Goal: Information Seeking & Learning: Compare options

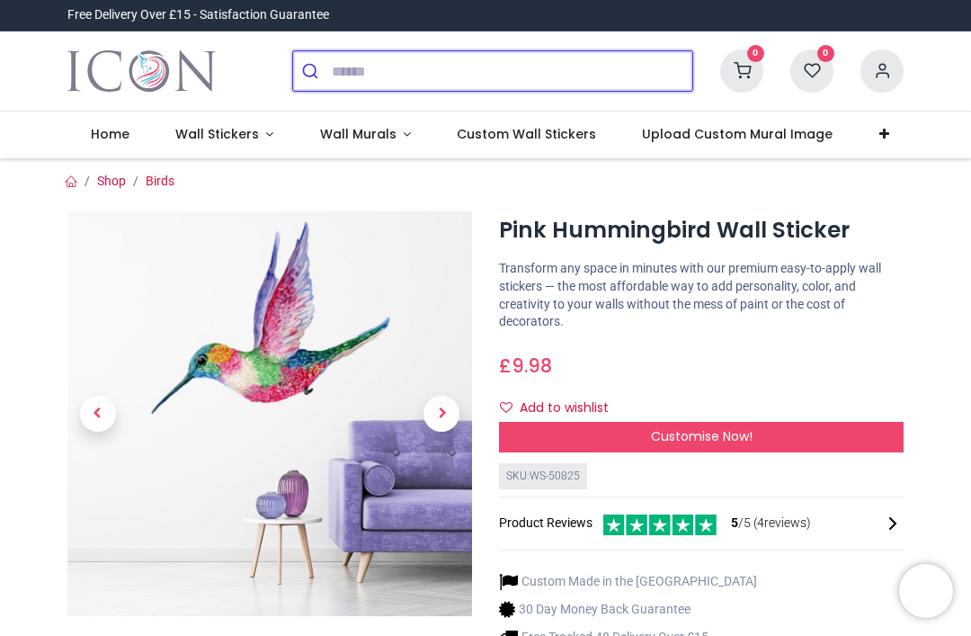
click at [362, 76] on input "search" at bounding box center [512, 71] width 361 height 40
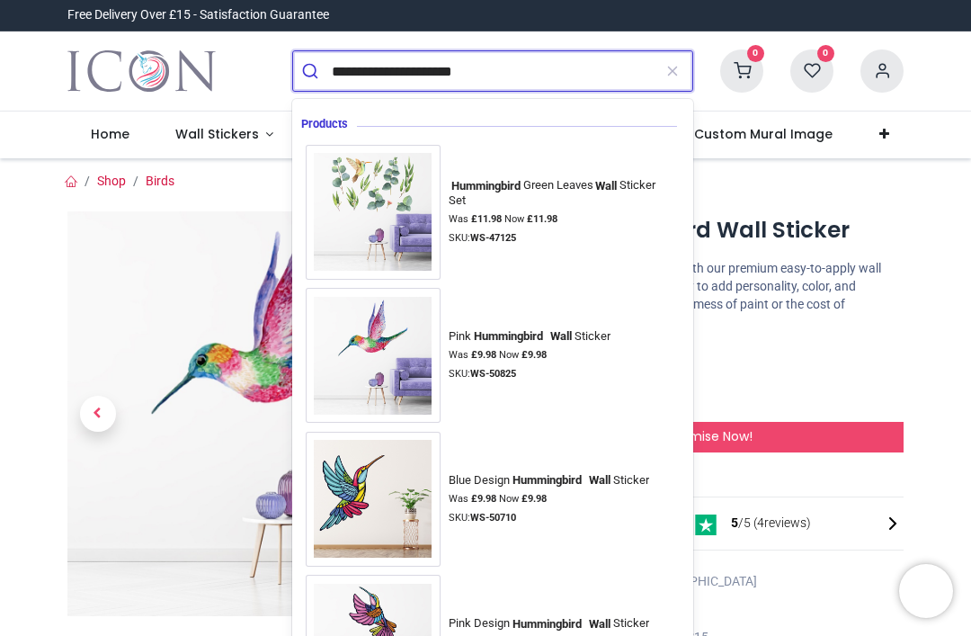
type input "**********"
click at [312, 71] on button "submit" at bounding box center [312, 71] width 39 height 40
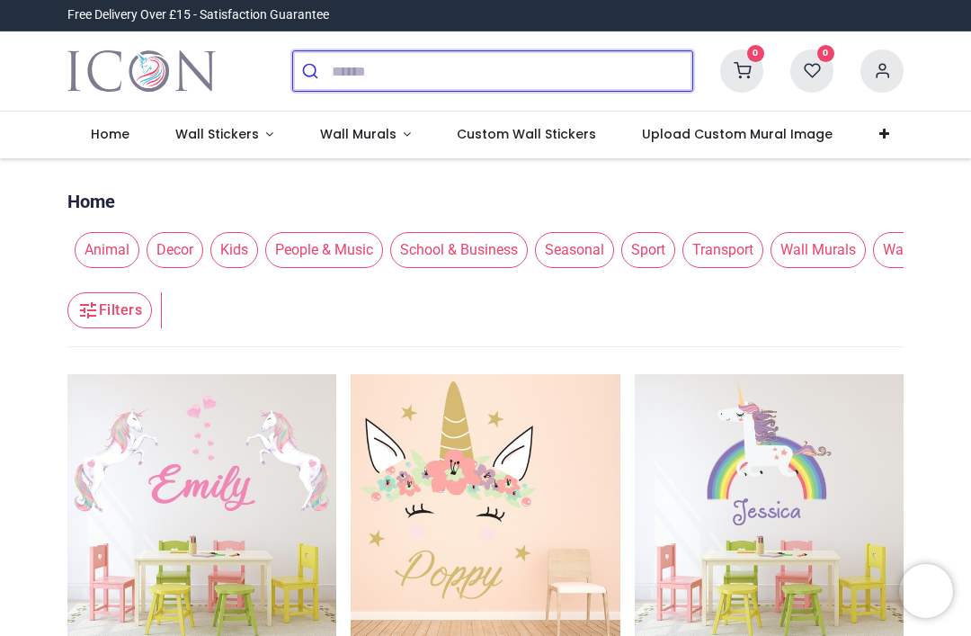
click at [343, 89] on input "search" at bounding box center [512, 71] width 361 height 40
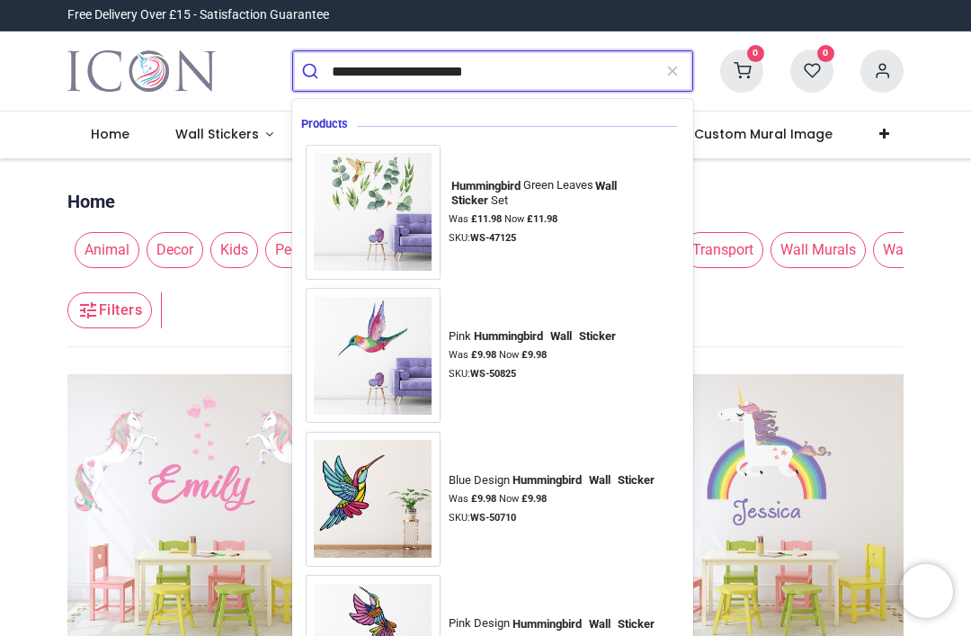
type input "**********"
click at [312, 71] on button "submit" at bounding box center [312, 71] width 39 height 40
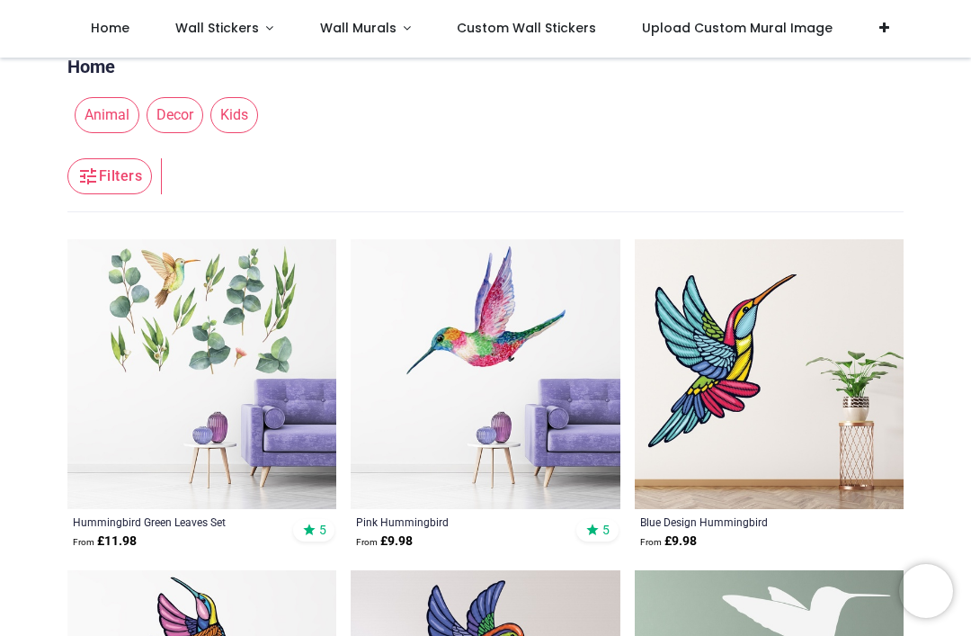
scroll to position [34, 0]
click at [515, 431] on img at bounding box center [485, 373] width 269 height 269
click at [498, 435] on img at bounding box center [485, 373] width 269 height 269
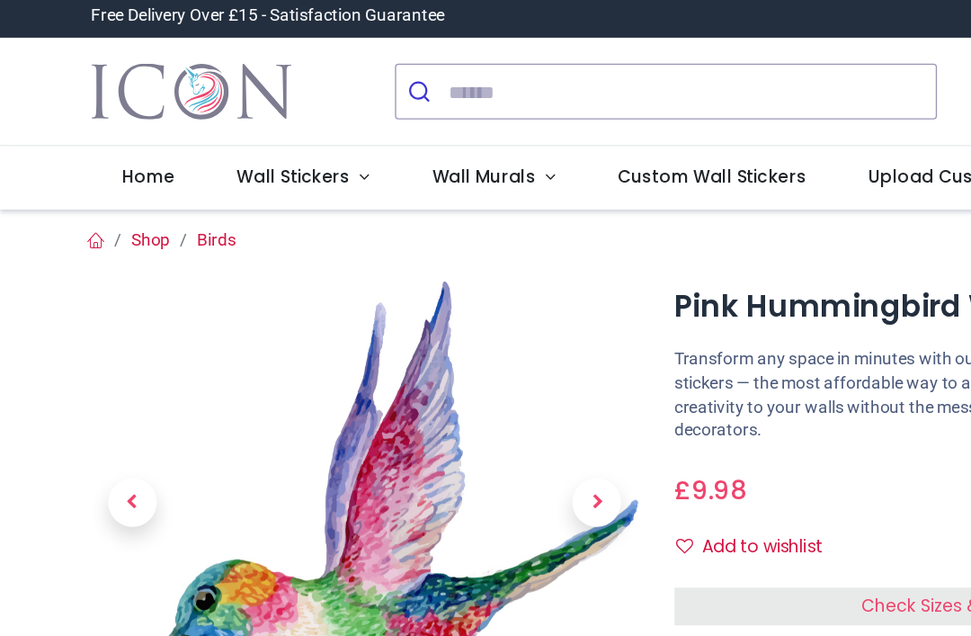
click at [488, 298] on div "Pink Hummingbird Wall Sticker https://www.iconwallstickers.co.uk/pink-hummingbi…" at bounding box center [701, 482] width 432 height 543
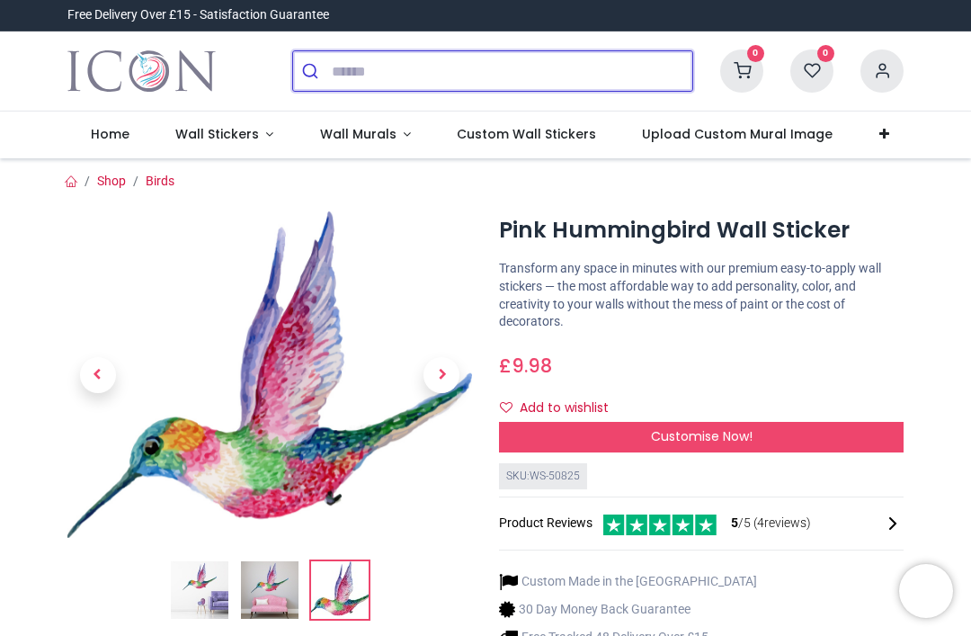
click at [383, 79] on input "search" at bounding box center [512, 71] width 361 height 40
type input "**********"
click at [312, 71] on button "submit" at bounding box center [312, 71] width 39 height 40
click at [402, 77] on input "**********" at bounding box center [512, 71] width 361 height 40
type input "**********"
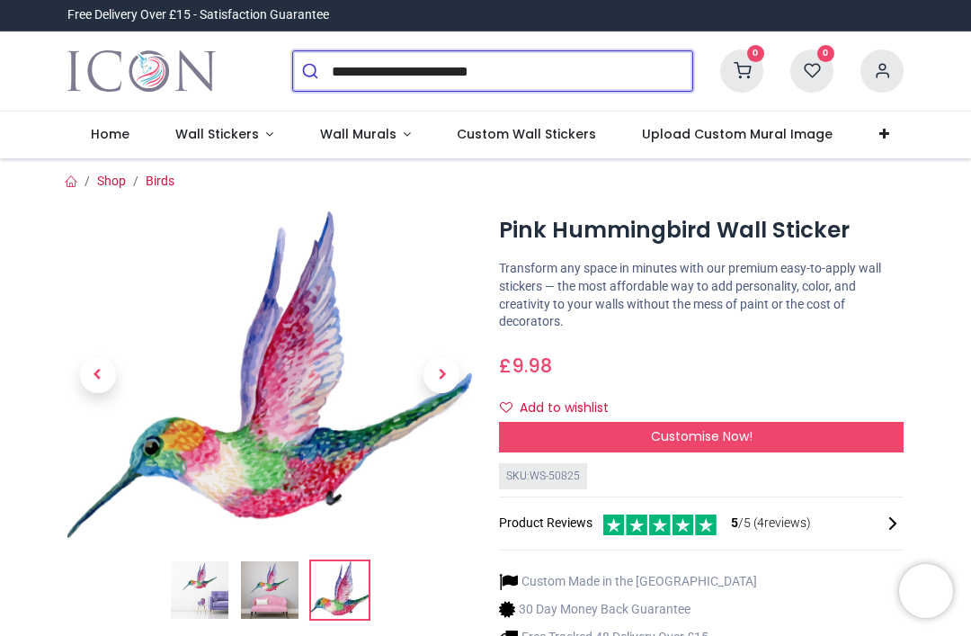
click at [312, 71] on button "submit" at bounding box center [312, 71] width 39 height 40
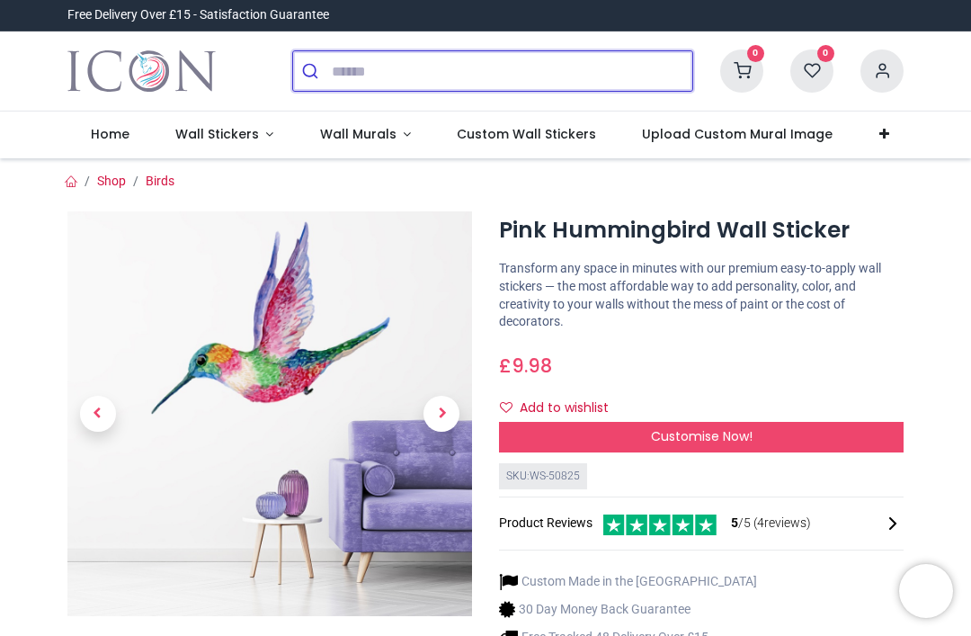
click at [395, 77] on input "search" at bounding box center [512, 71] width 361 height 40
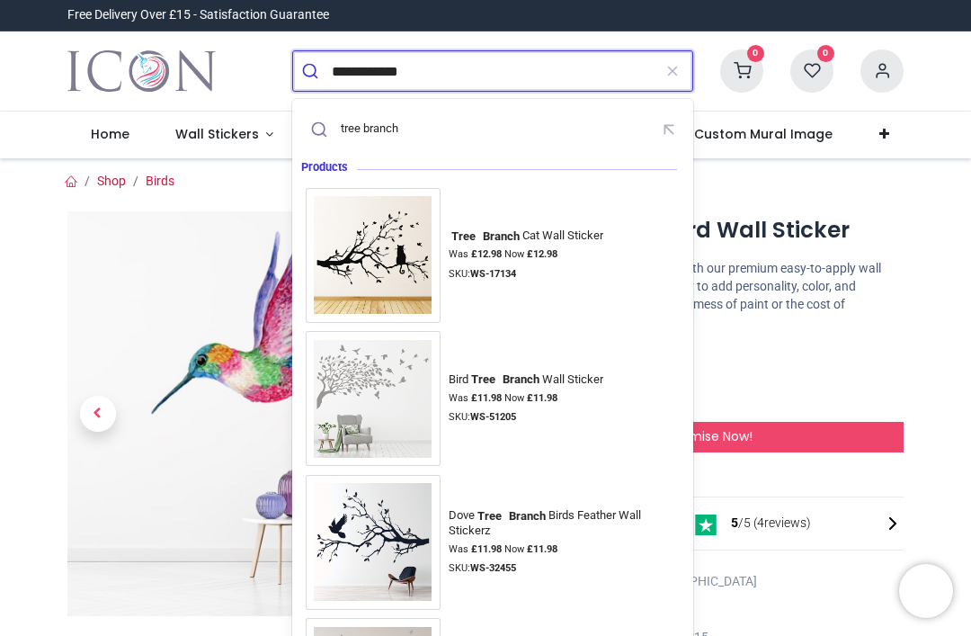
type input "**********"
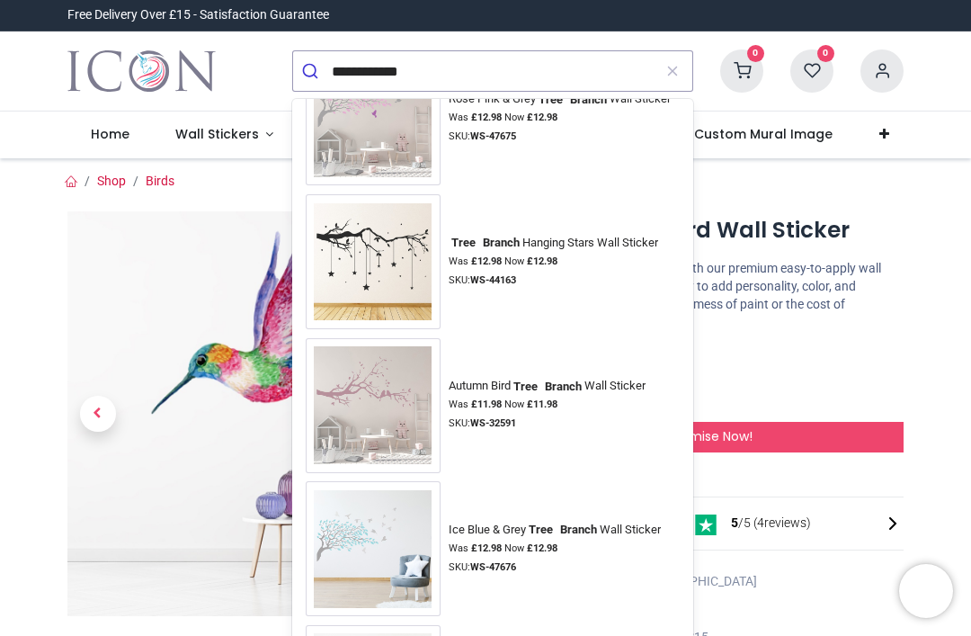
scroll to position [569, 0]
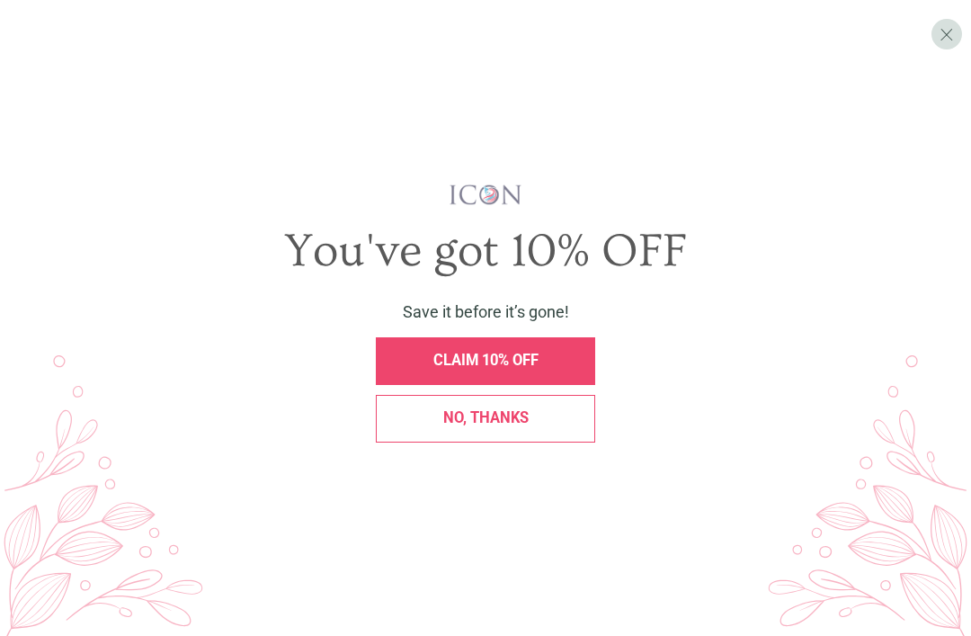
click at [556, 385] on div "CLAIM 10% OFF" at bounding box center [485, 361] width 219 height 48
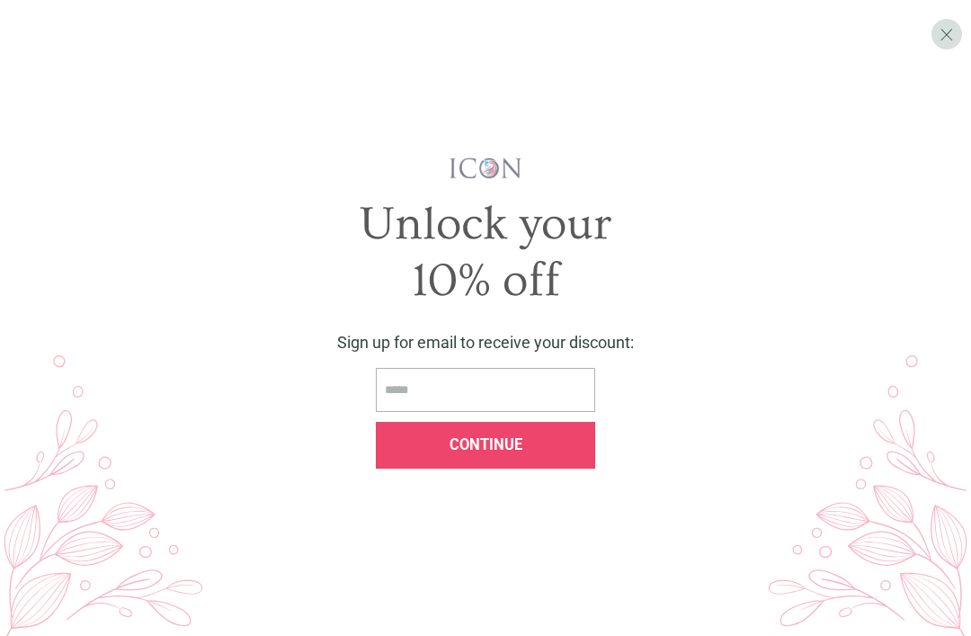
click at [470, 412] on input "email" at bounding box center [485, 390] width 219 height 44
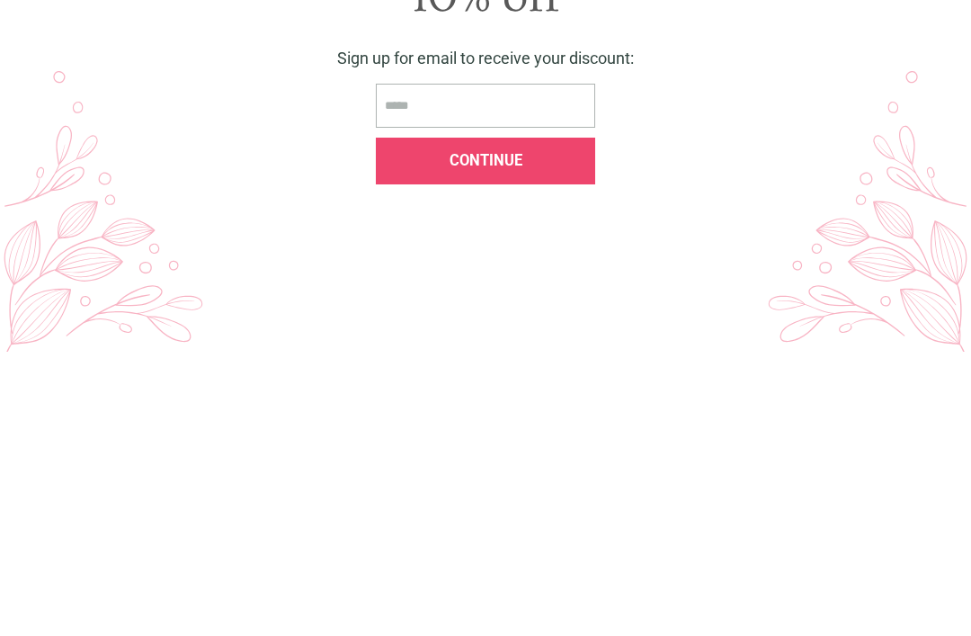
type input "**********"
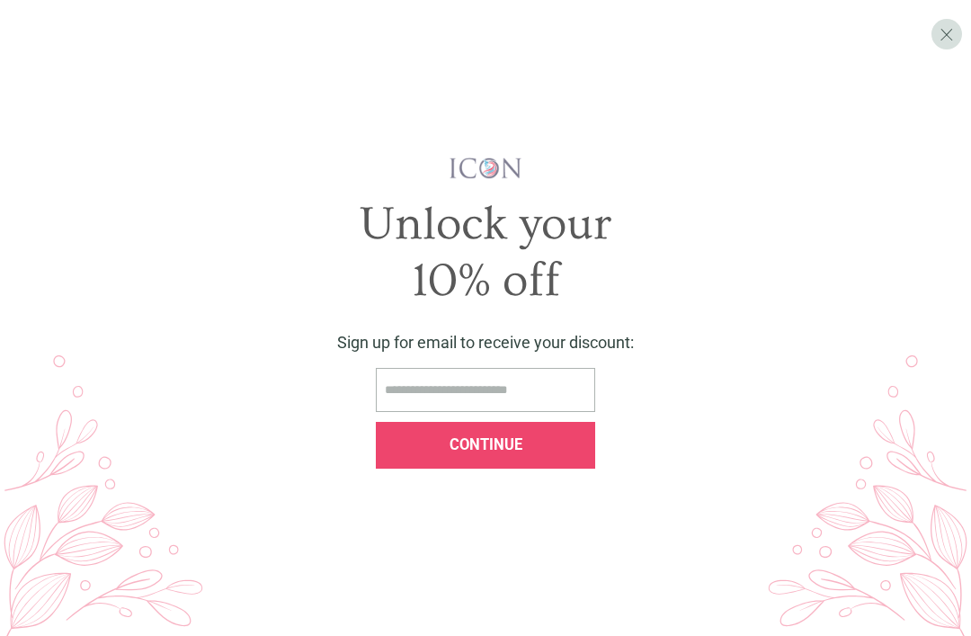
click at [546, 469] on div "Continue" at bounding box center [485, 446] width 219 height 48
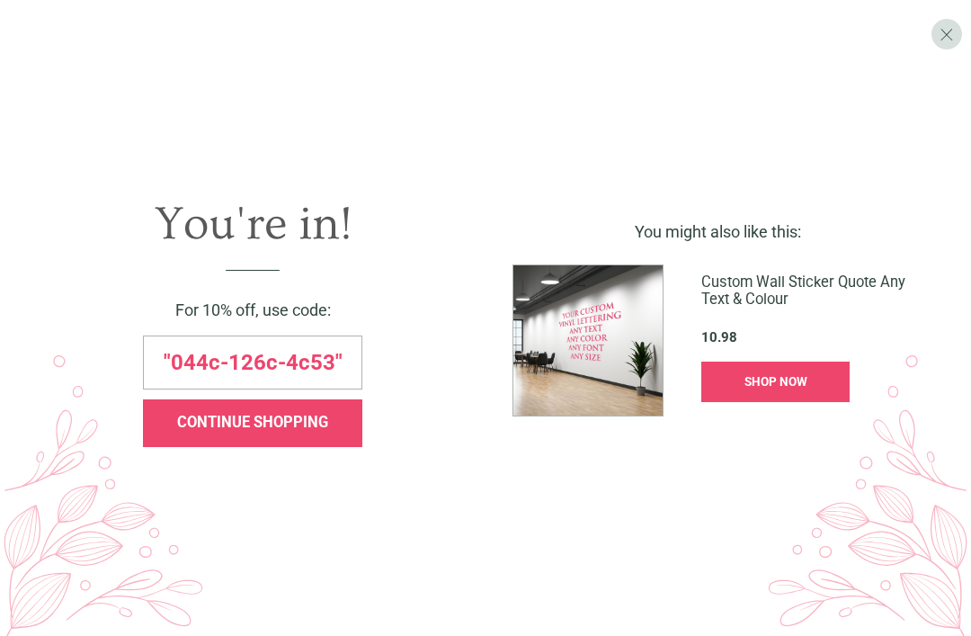
click at [303, 431] on span "CONTINUE SHOPPING" at bounding box center [252, 422] width 151 height 17
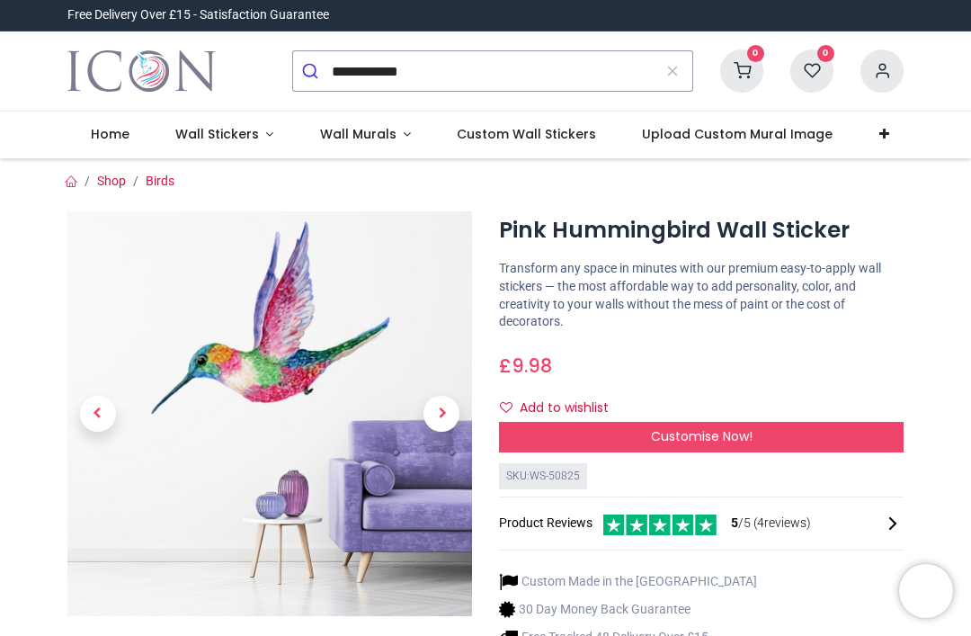
scroll to position [0, 0]
click at [799, 440] on div "Customise Now!" at bounding box center [701, 437] width 405 height 31
click at [519, 397] on button "Add to wishlist" at bounding box center [561, 408] width 125 height 31
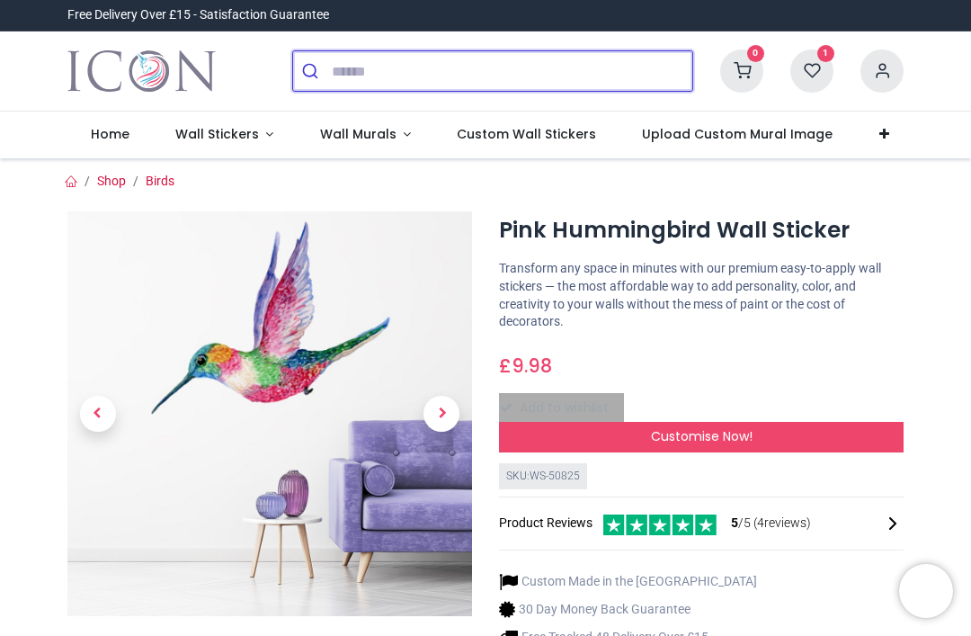
click at [362, 76] on input "search" at bounding box center [512, 71] width 361 height 40
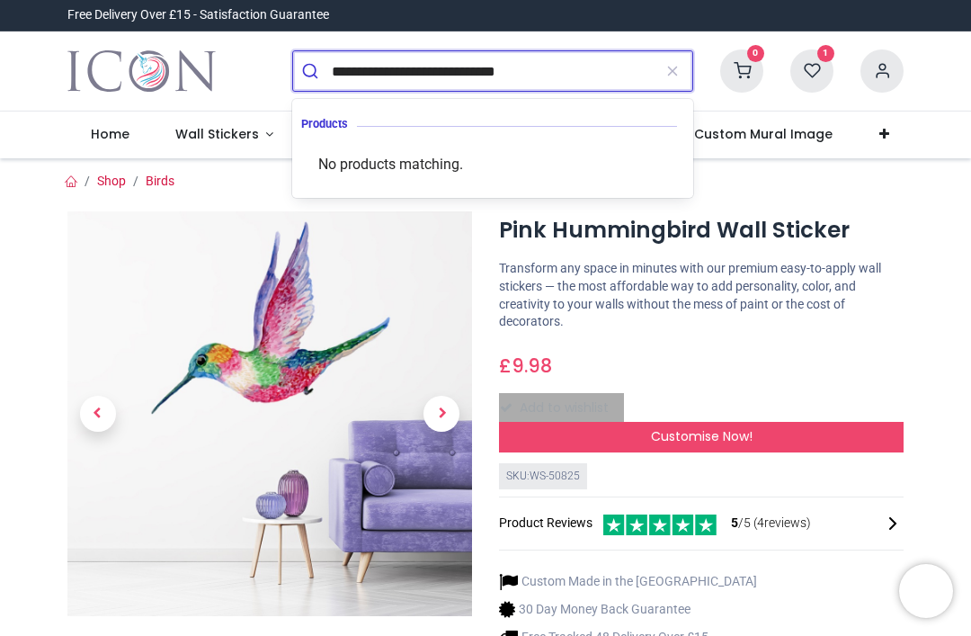
type input "**********"
click at [312, 71] on button "submit" at bounding box center [312, 71] width 39 height 40
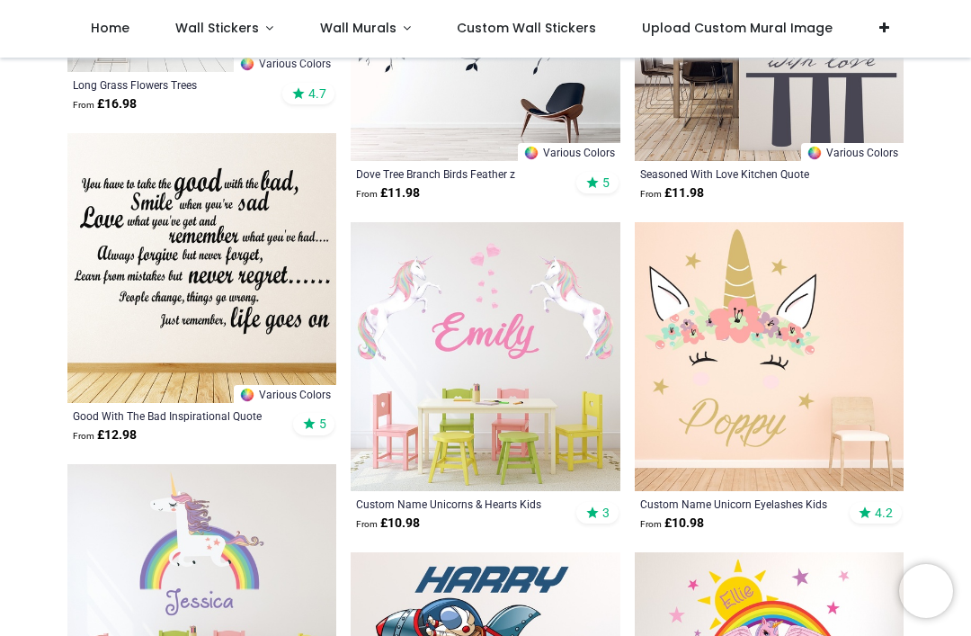
scroll to position [2034, 0]
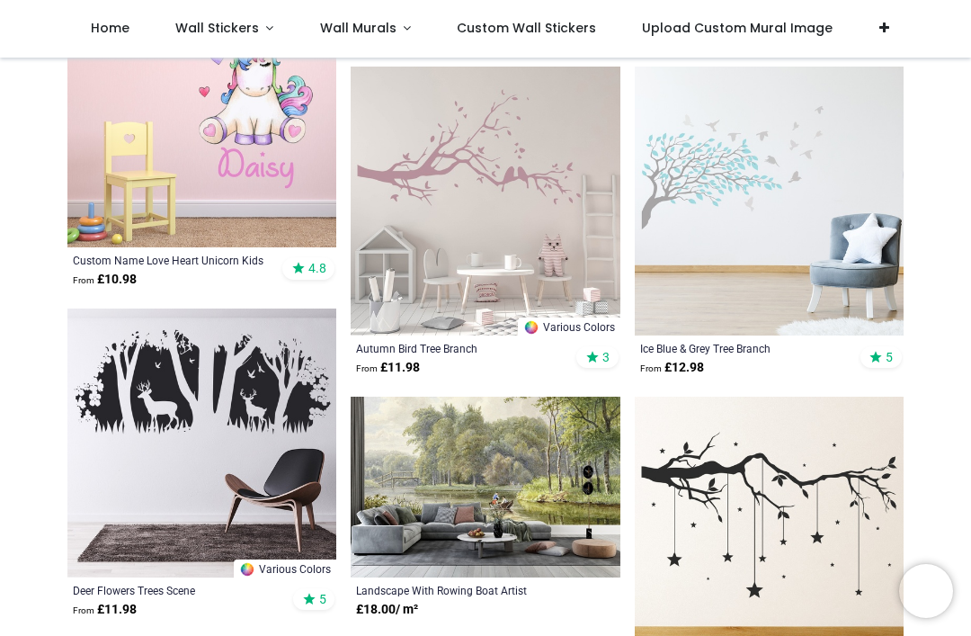
scroll to position [3178, 0]
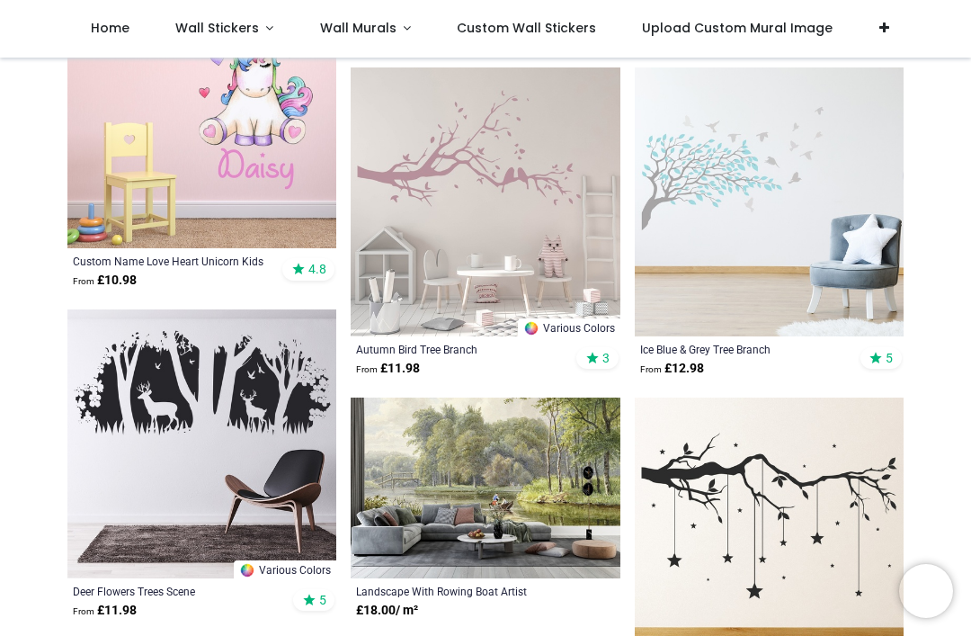
click at [879, 336] on img at bounding box center [769, 201] width 269 height 269
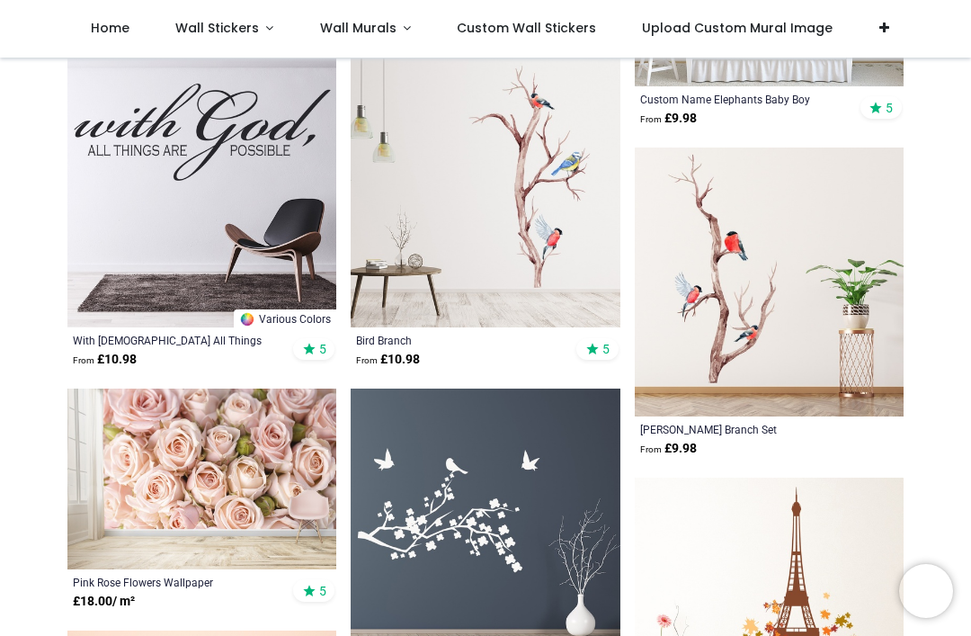
scroll to position [4753, 0]
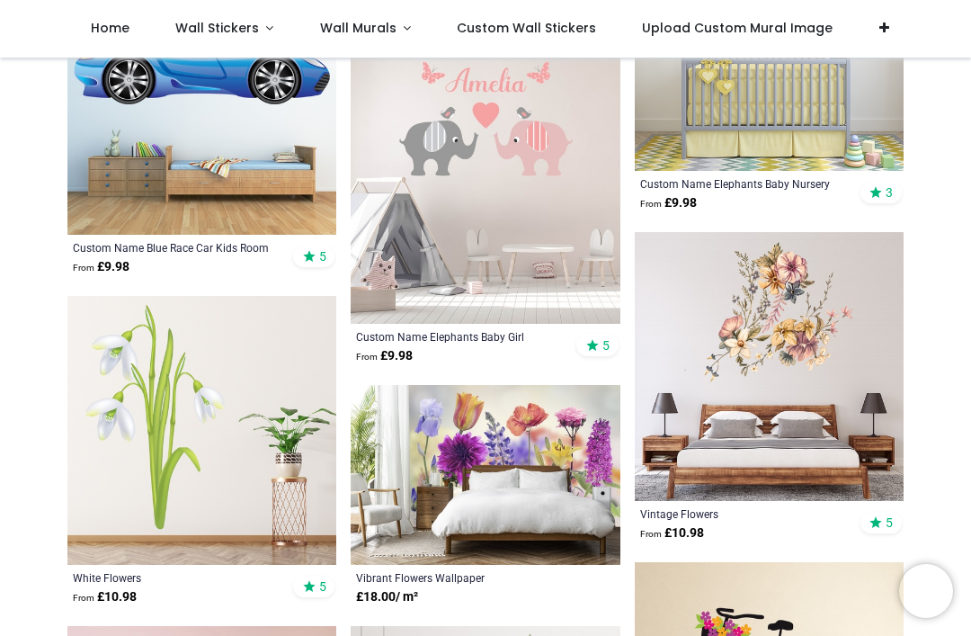
scroll to position [7970, 0]
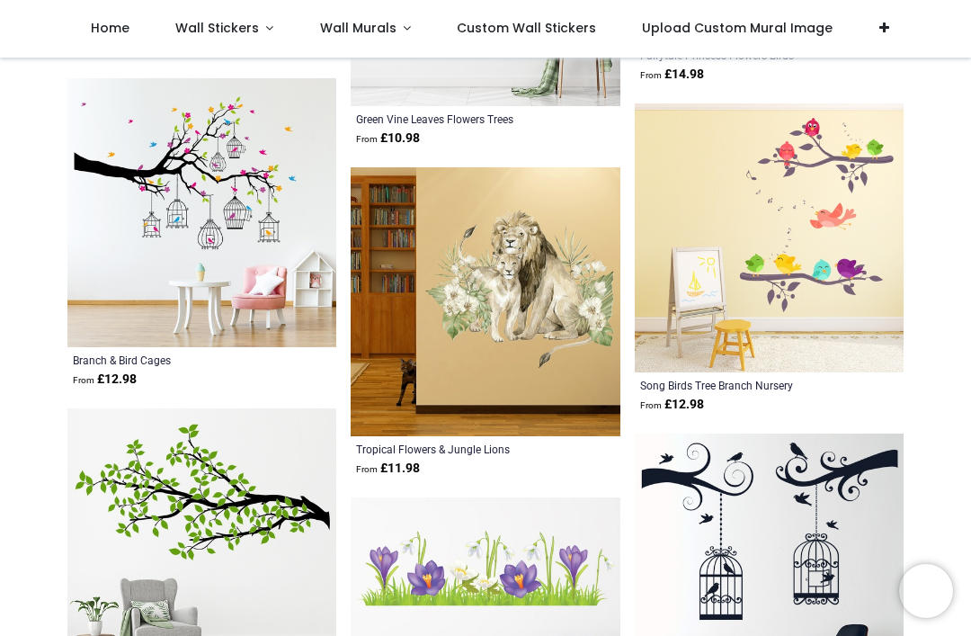
scroll to position [10733, 0]
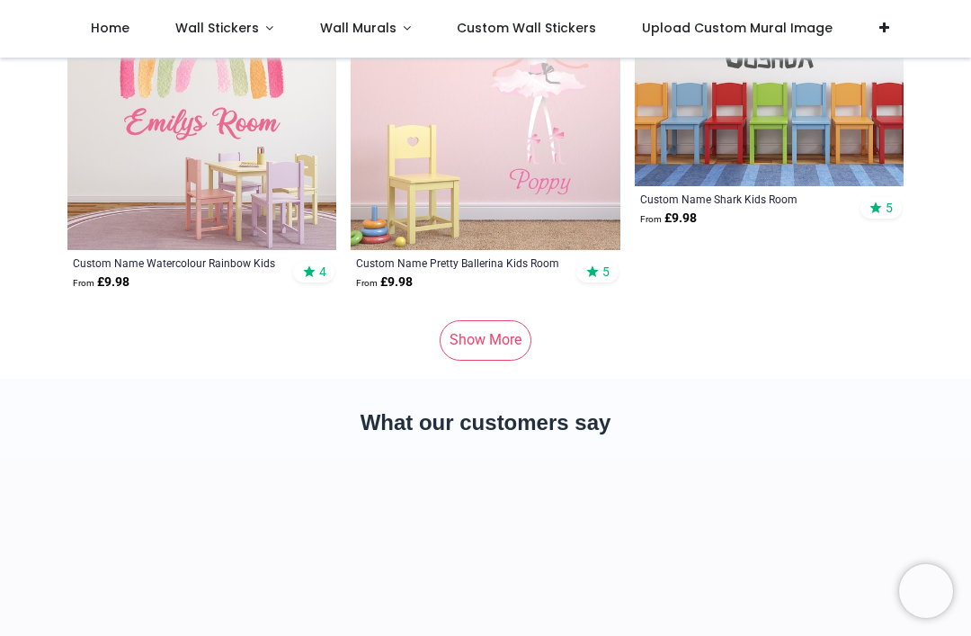
scroll to position [15130, 0]
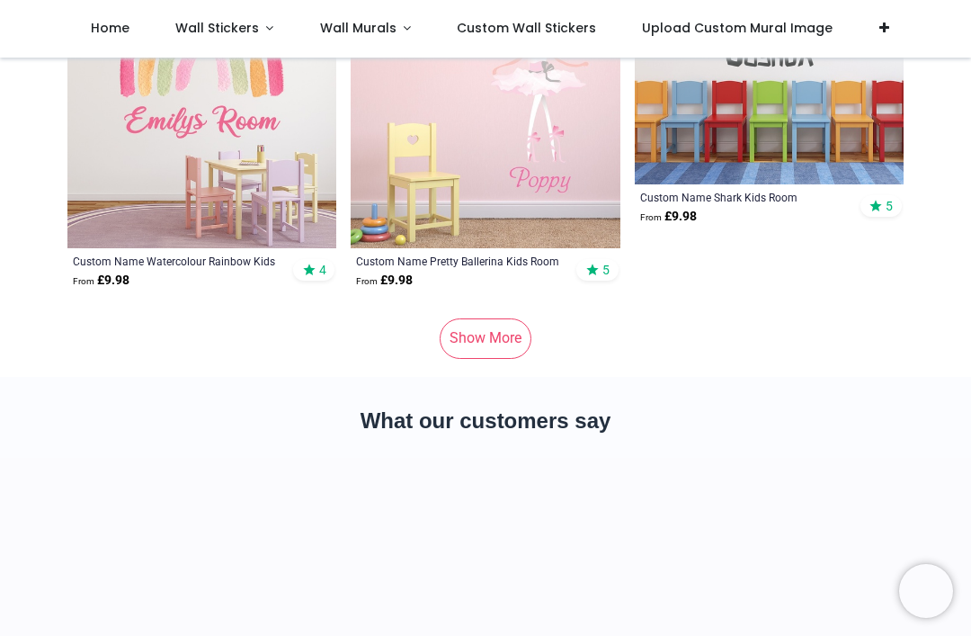
click at [500, 343] on link "Show More" at bounding box center [486, 338] width 92 height 40
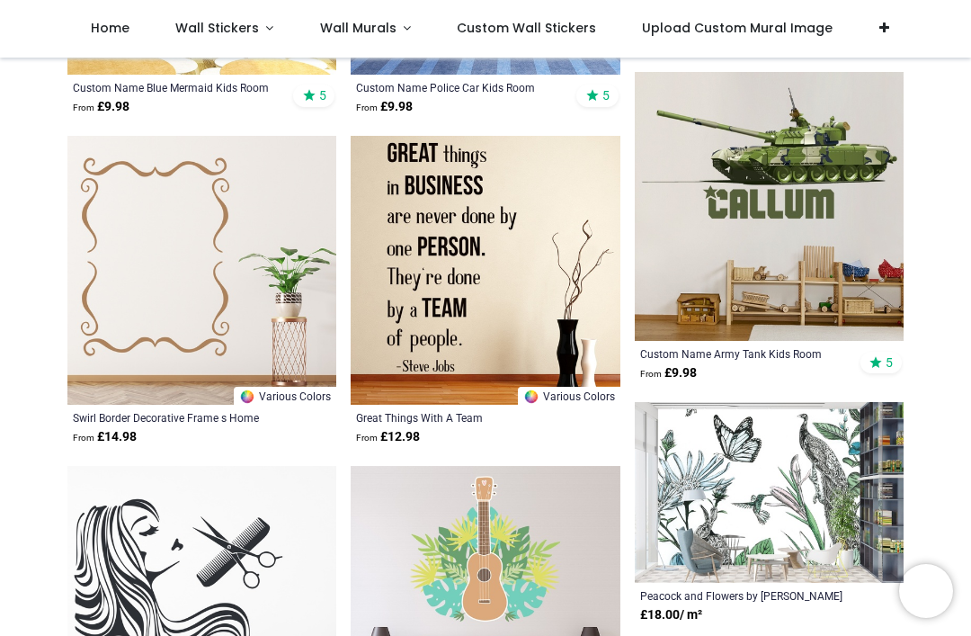
scroll to position [15634, 0]
click at [880, 458] on img at bounding box center [769, 492] width 269 height 181
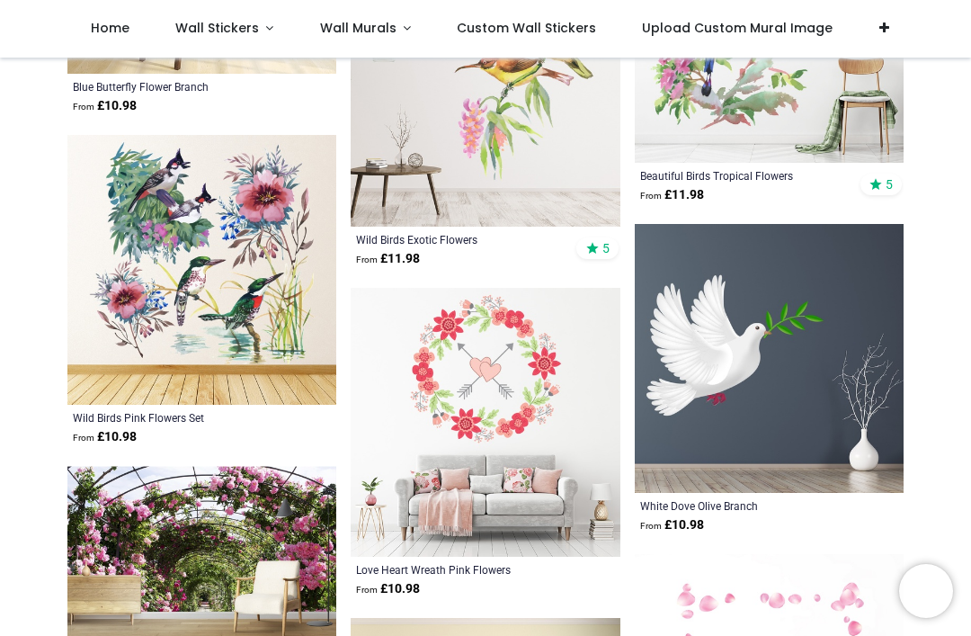
scroll to position [17285, 0]
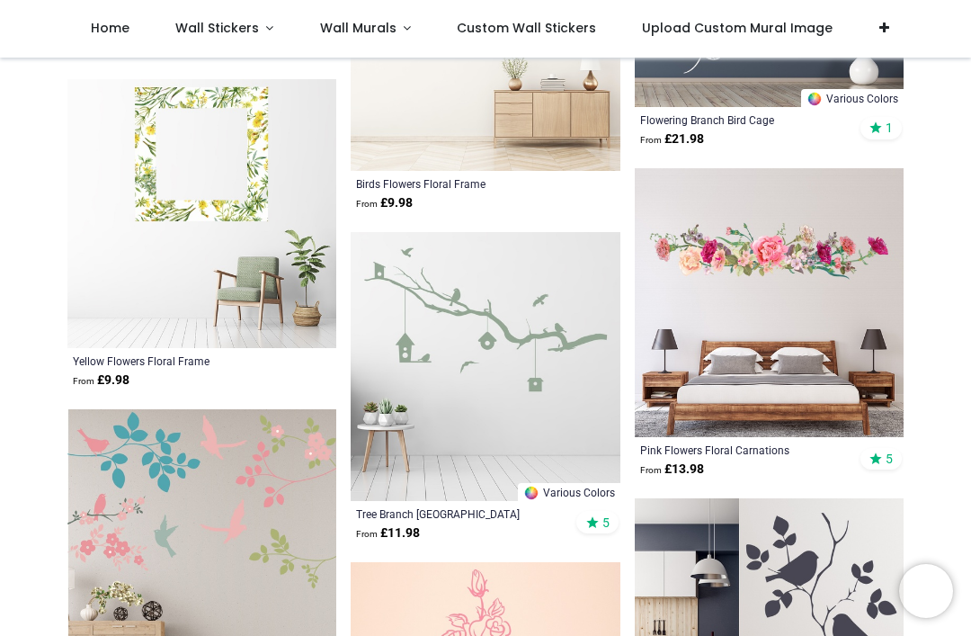
scroll to position [19566, 0]
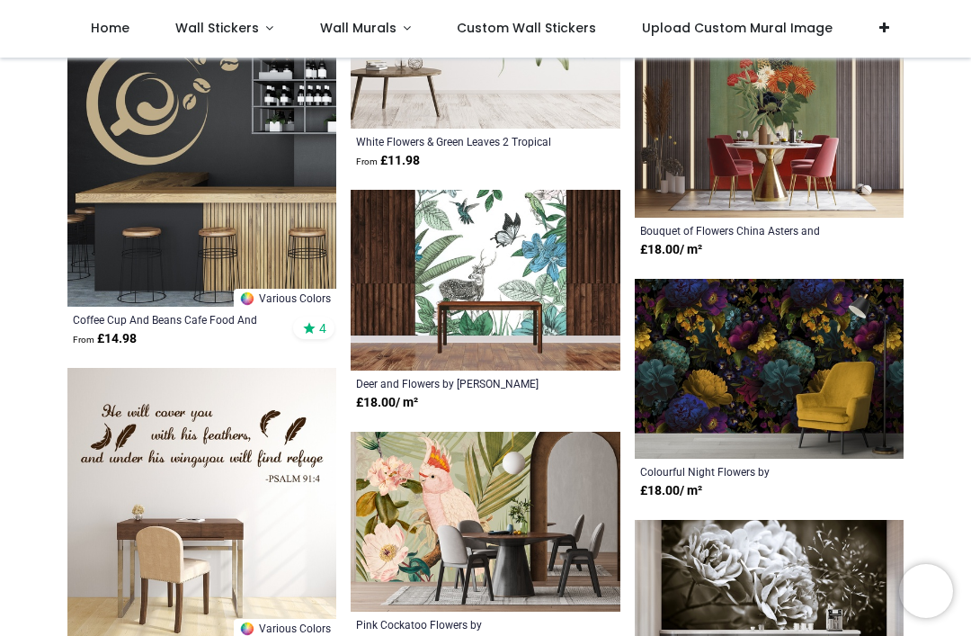
scroll to position [23241, 0]
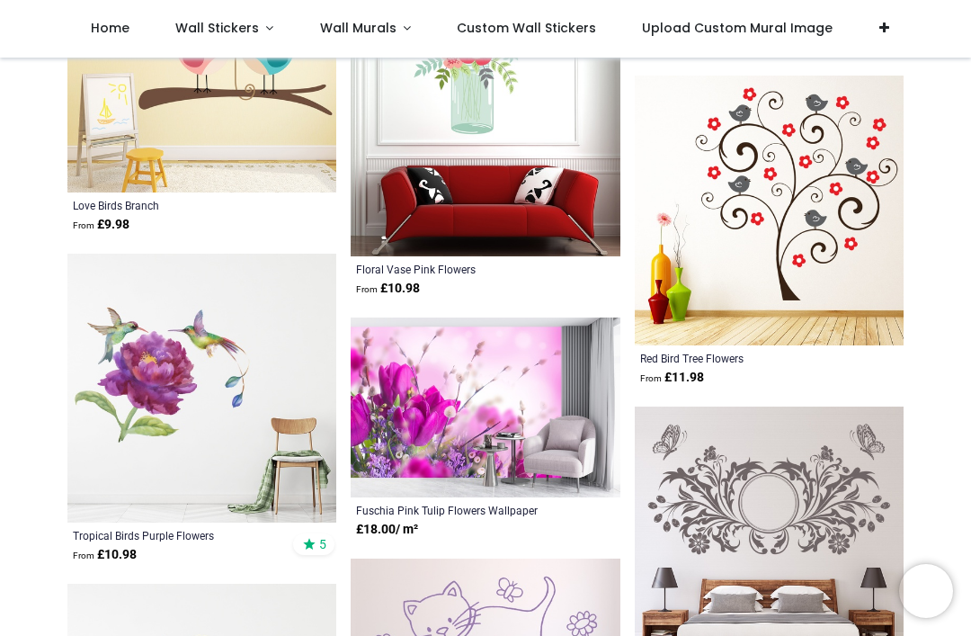
scroll to position [24257, 0]
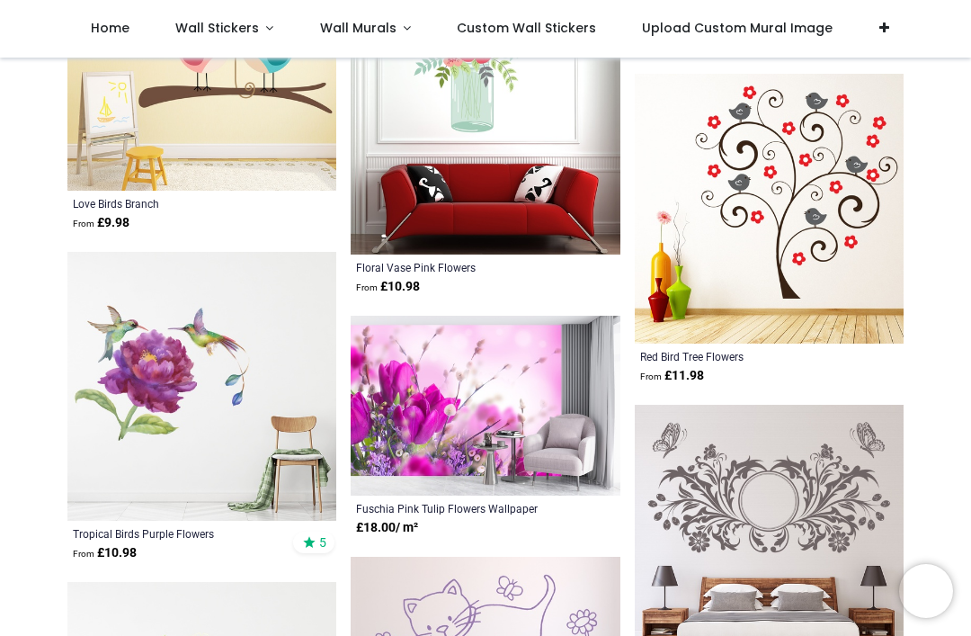
click at [117, 415] on img at bounding box center [201, 386] width 269 height 269
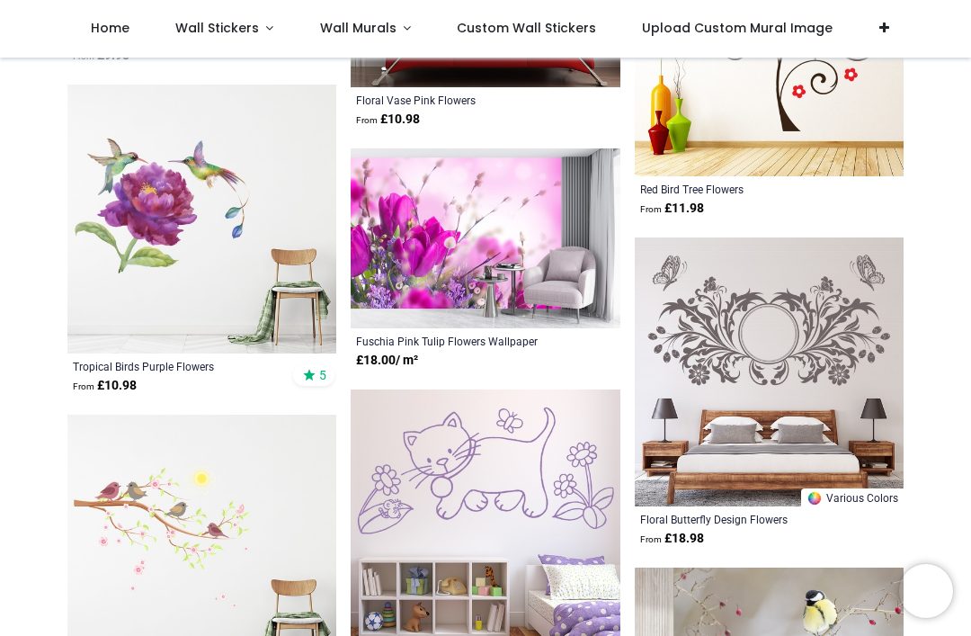
scroll to position [24459, 0]
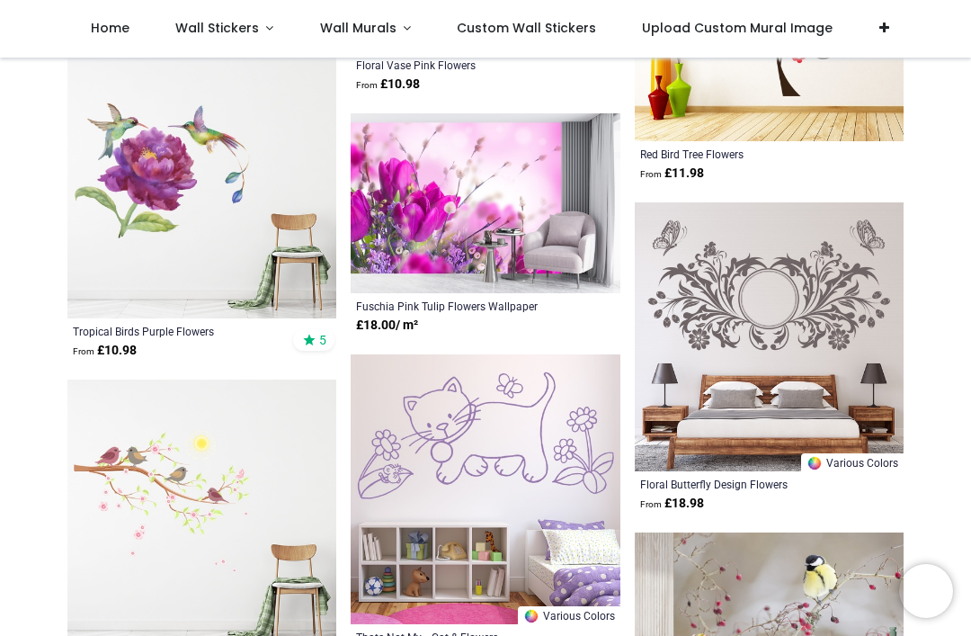
click at [83, 503] on img at bounding box center [201, 513] width 269 height 269
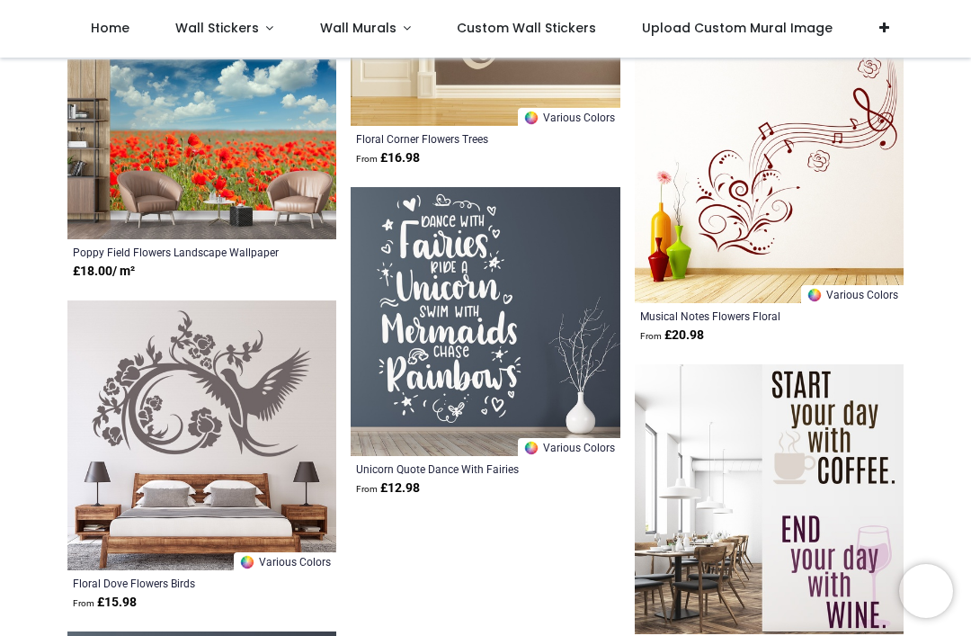
scroll to position [26432, 0]
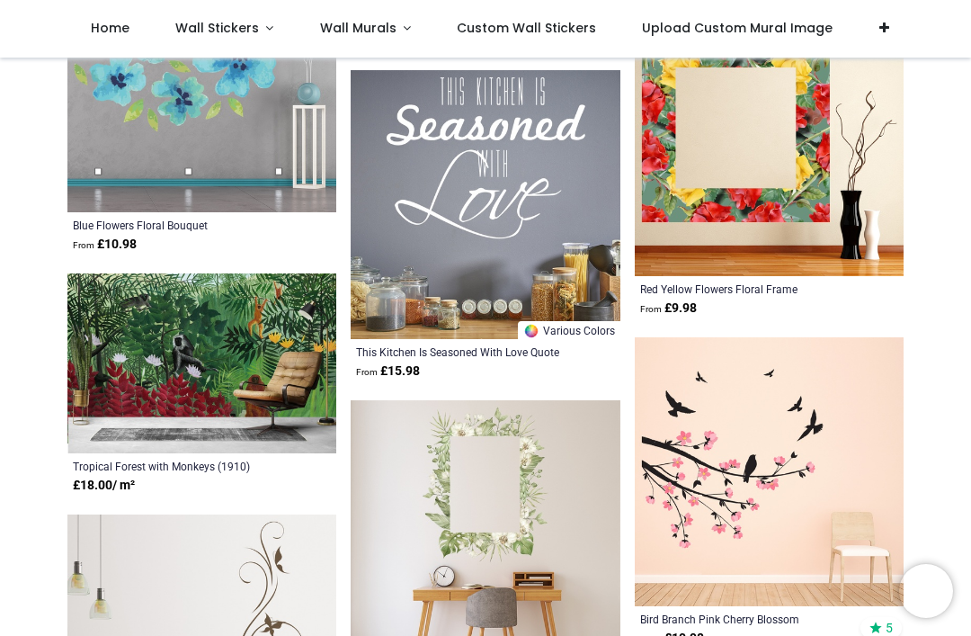
scroll to position [27798, 0]
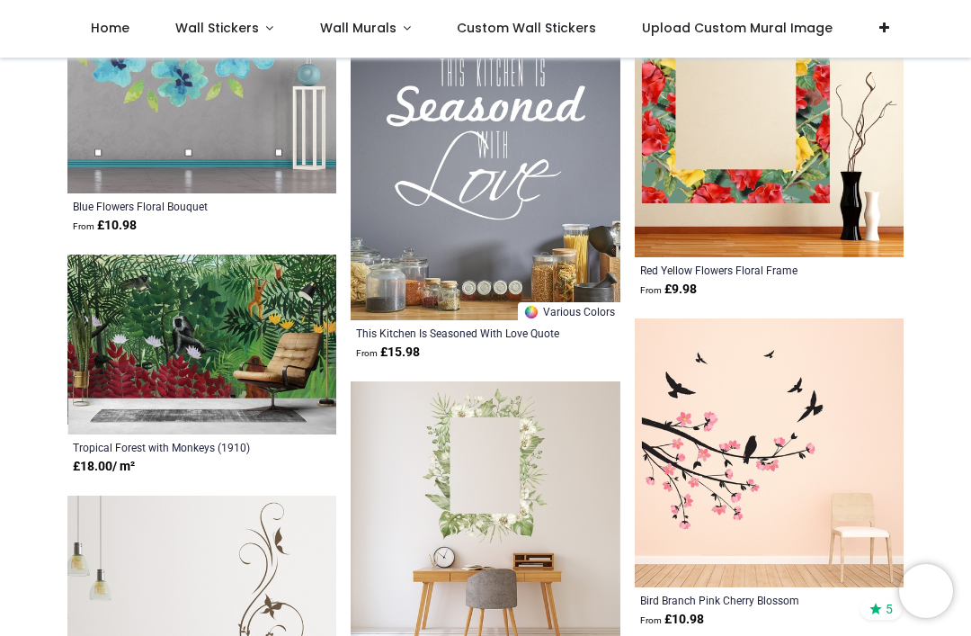
click at [831, 436] on img at bounding box center [769, 452] width 269 height 269
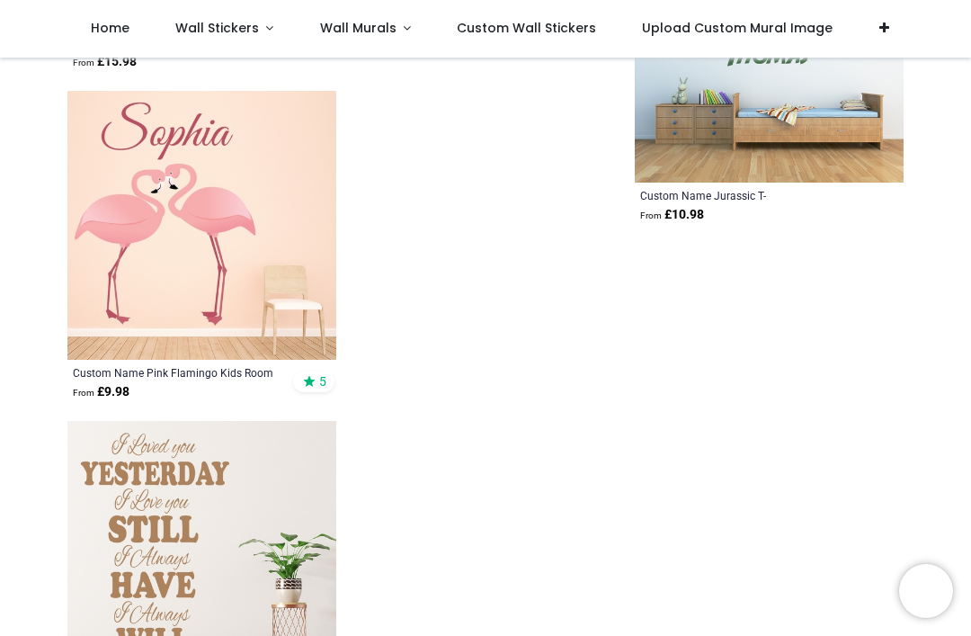
scroll to position [29852, 0]
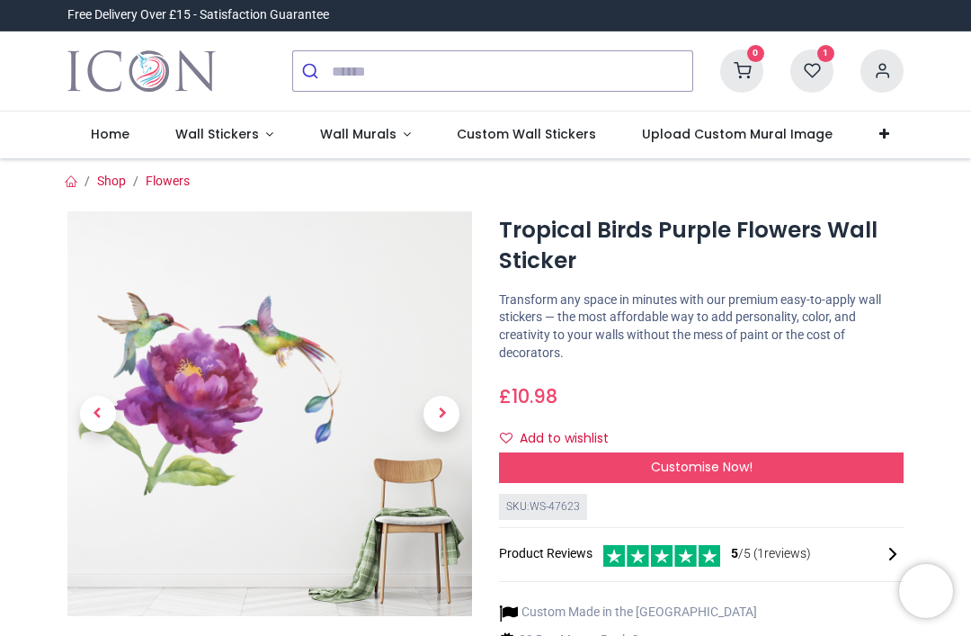
click at [513, 431] on button "Add to wishlist" at bounding box center [561, 438] width 125 height 31
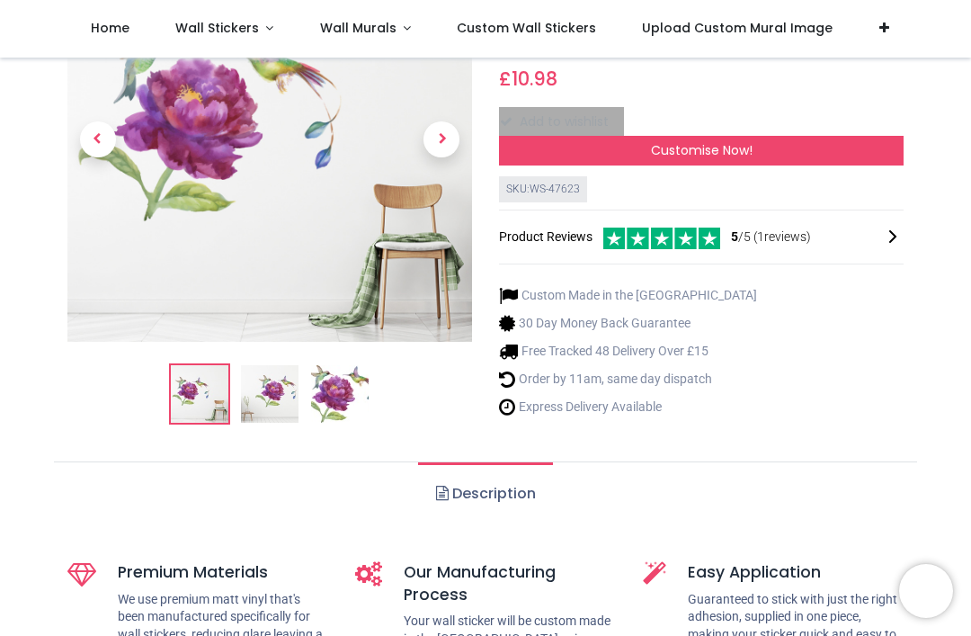
scroll to position [218, 0]
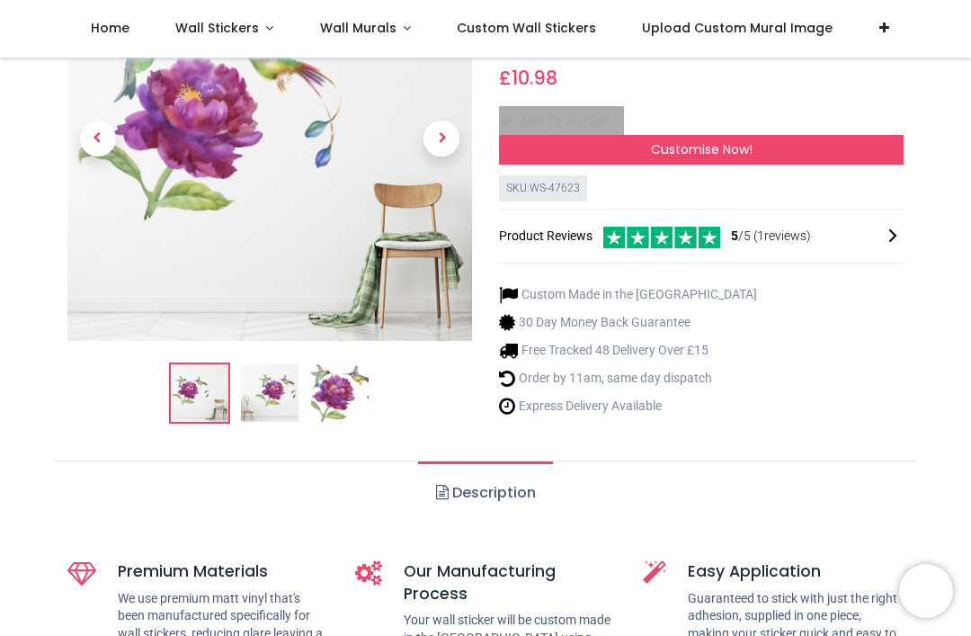
click at [287, 389] on img at bounding box center [270, 394] width 58 height 58
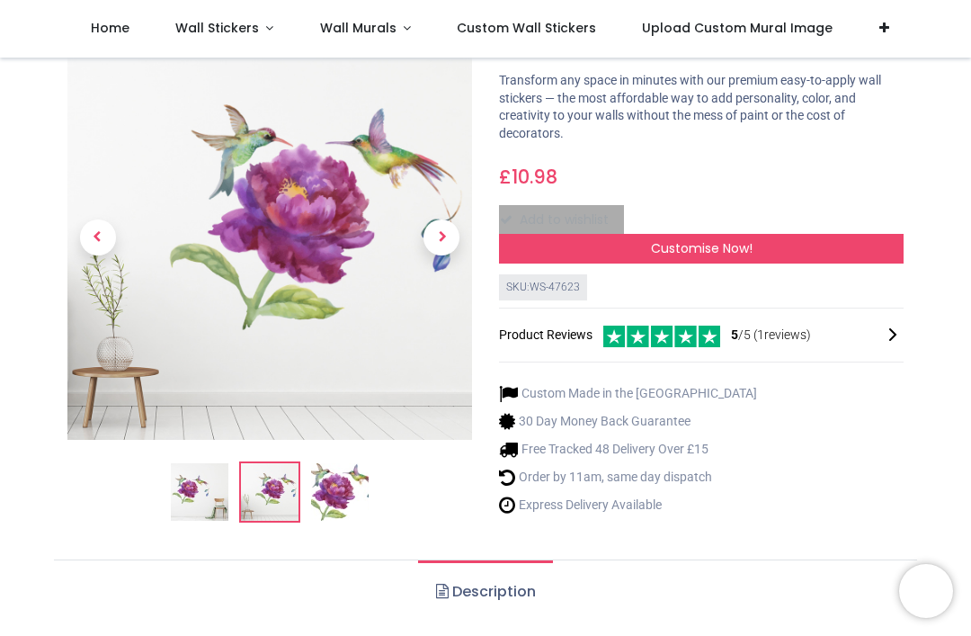
scroll to position [124, 0]
